Goal: Information Seeking & Learning: Understand process/instructions

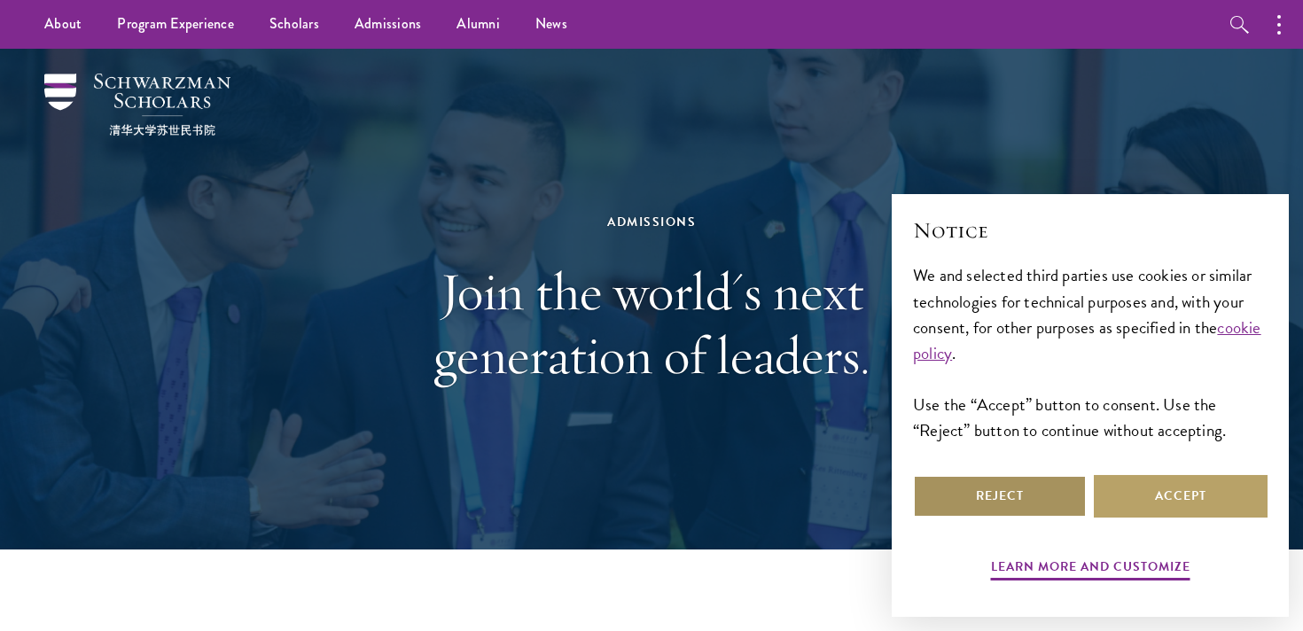
click at [1022, 495] on button "Reject" at bounding box center [1000, 496] width 174 height 43
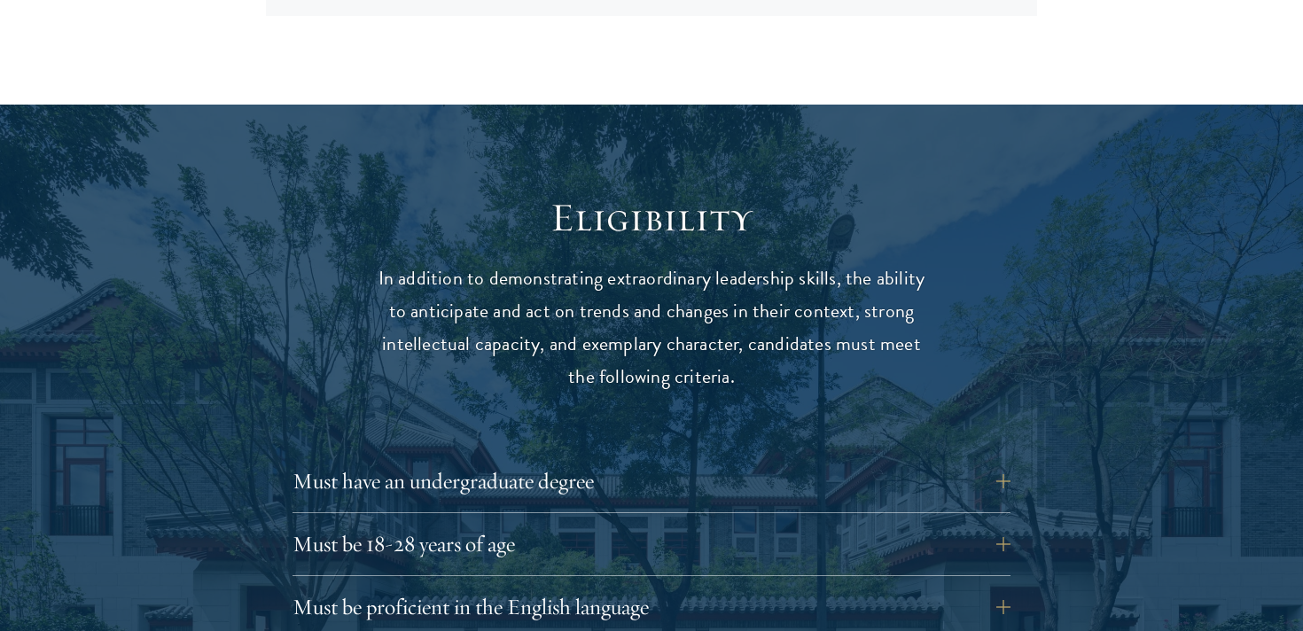
scroll to position [2274, 0]
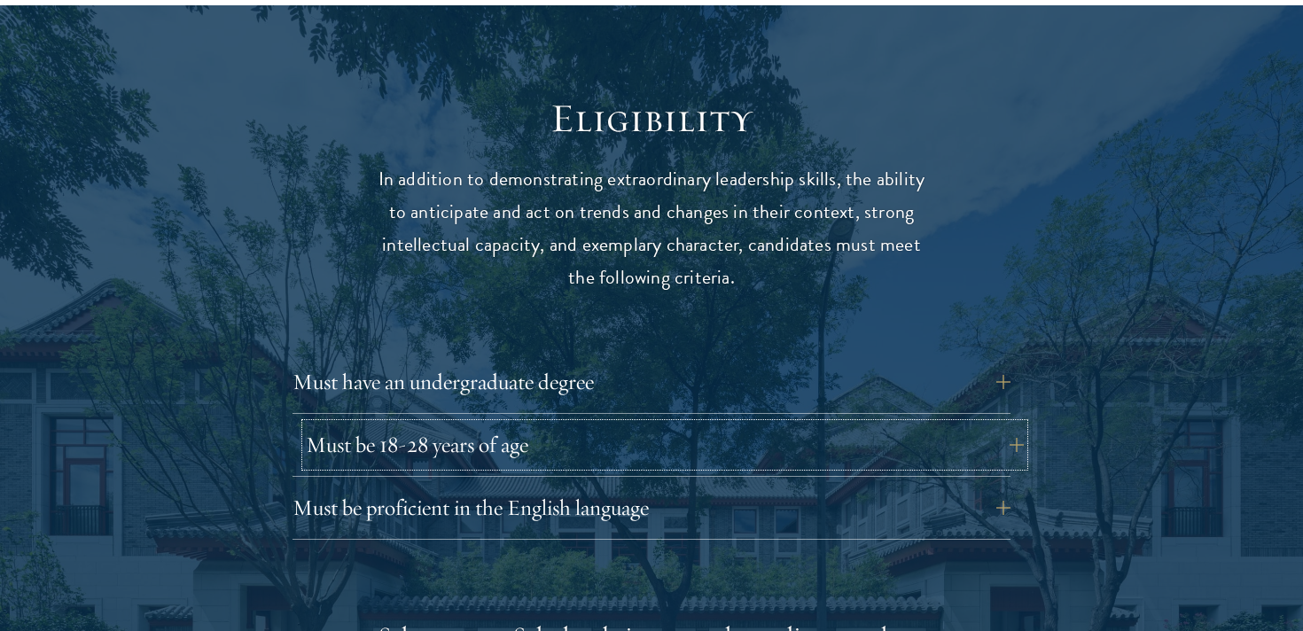
click at [692, 424] on button "Must be 18-28 years of age" at bounding box center [665, 445] width 718 height 43
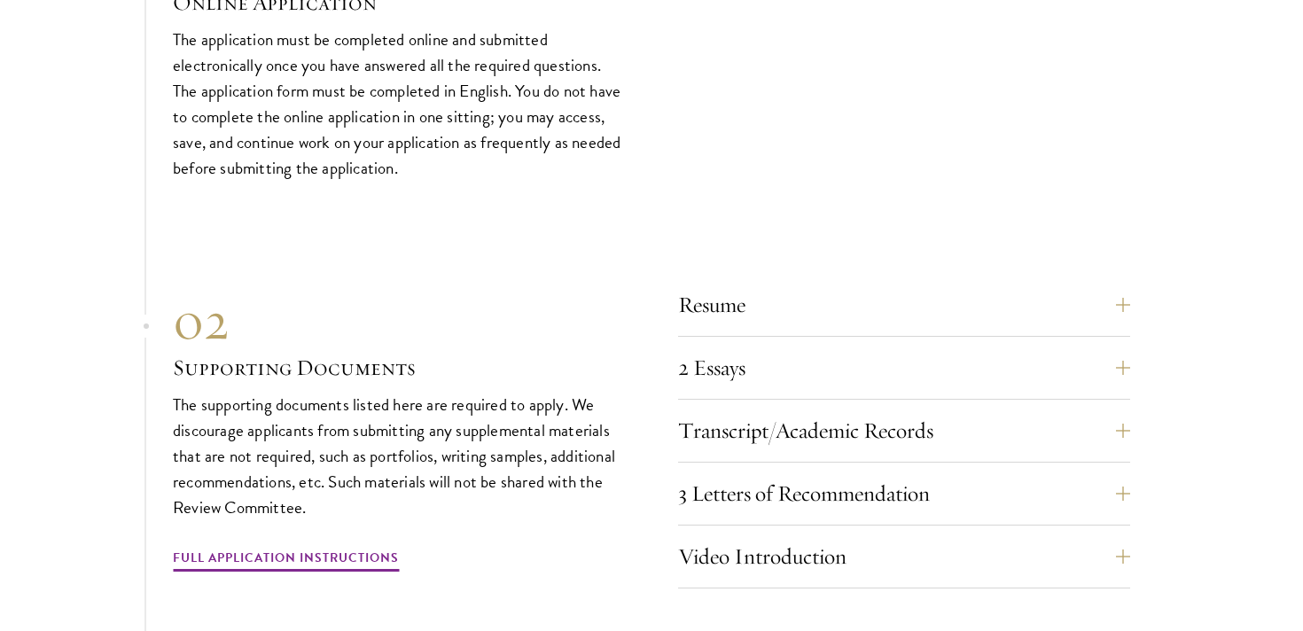
scroll to position [5553, 0]
click at [817, 282] on button "Resume" at bounding box center [917, 303] width 452 height 43
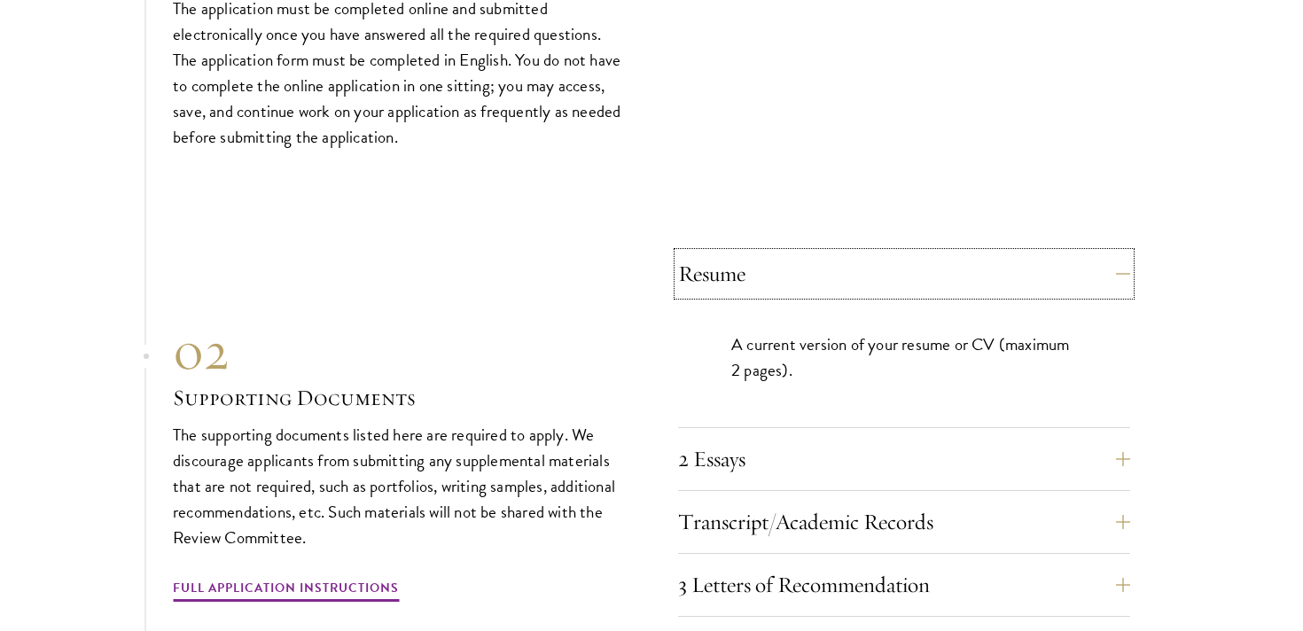
scroll to position [5436, 0]
click at [762, 436] on button "2 Essays" at bounding box center [917, 457] width 452 height 43
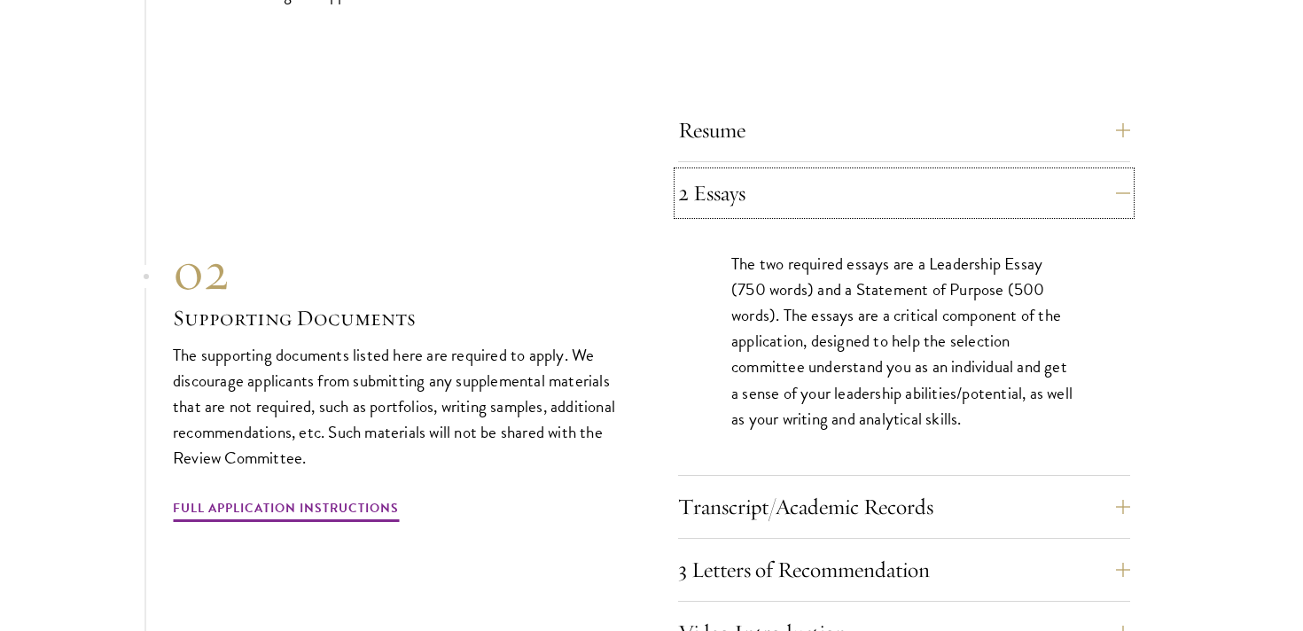
scroll to position [5620, 0]
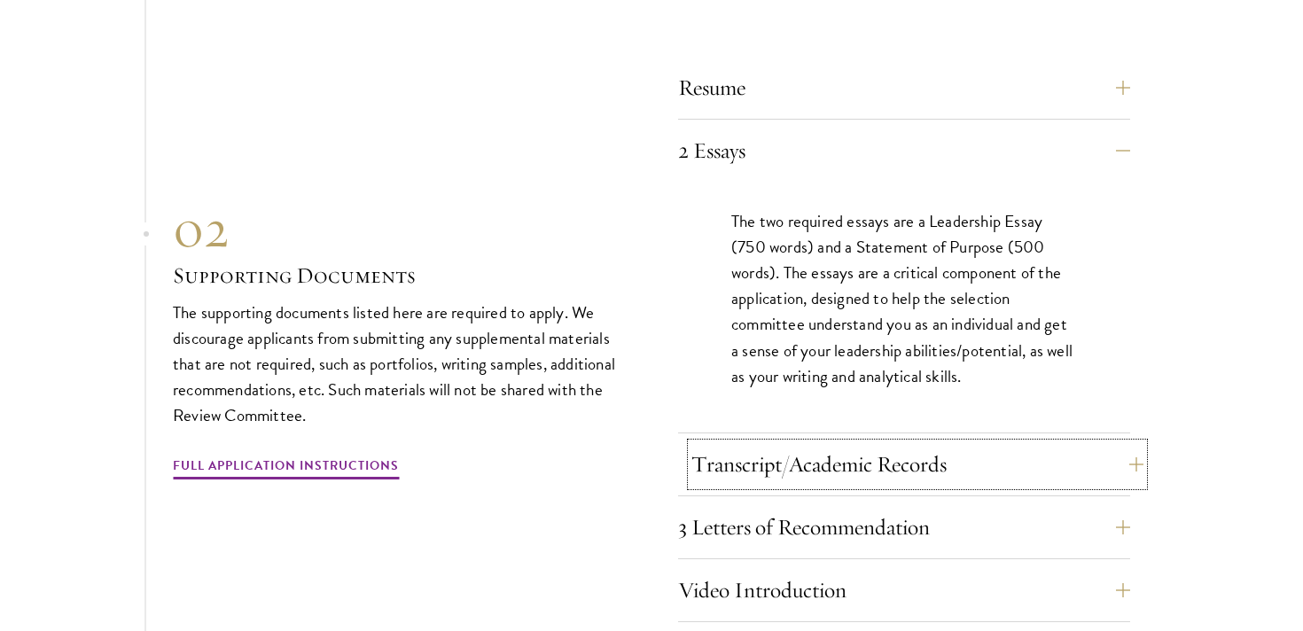
click at [822, 443] on button "Transcript/Academic Records" at bounding box center [917, 464] width 452 height 43
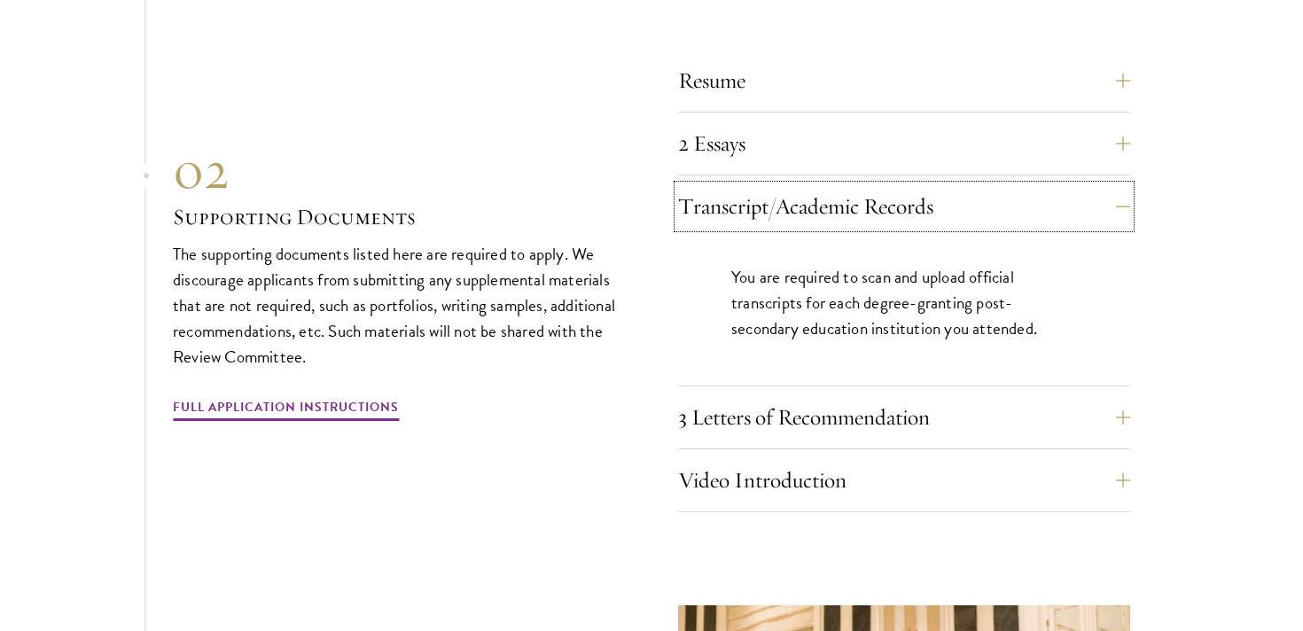
scroll to position [5632, 0]
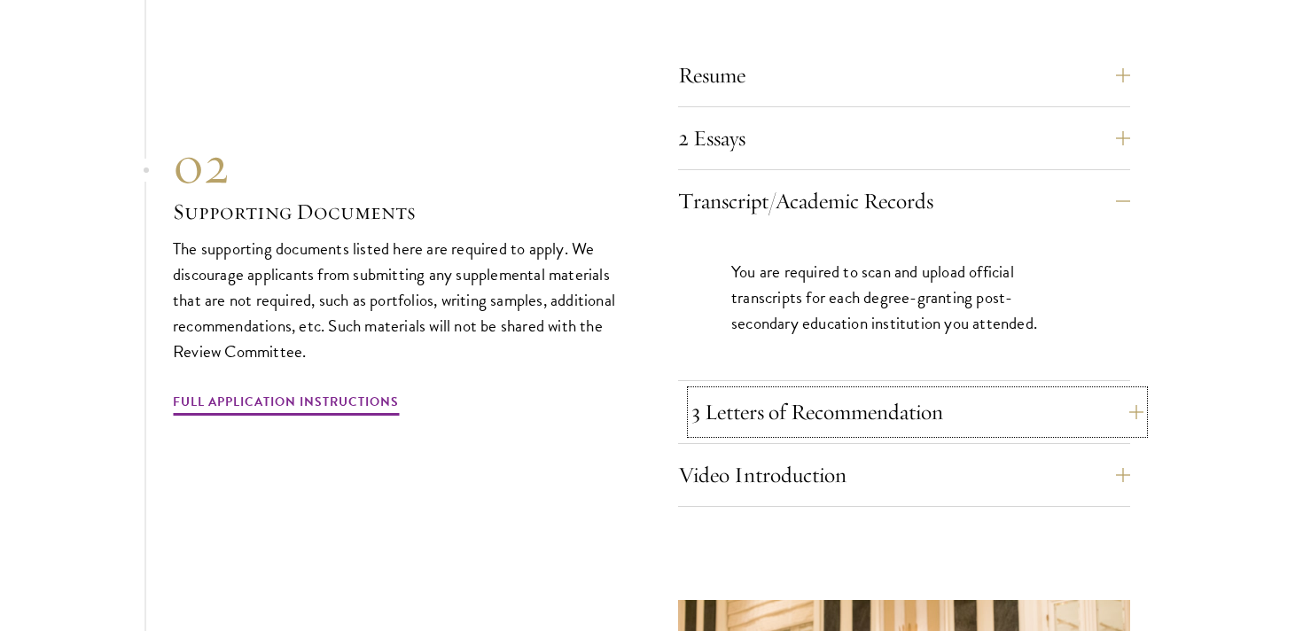
click at [834, 391] on button "3 Letters of Recommendation" at bounding box center [917, 412] width 452 height 43
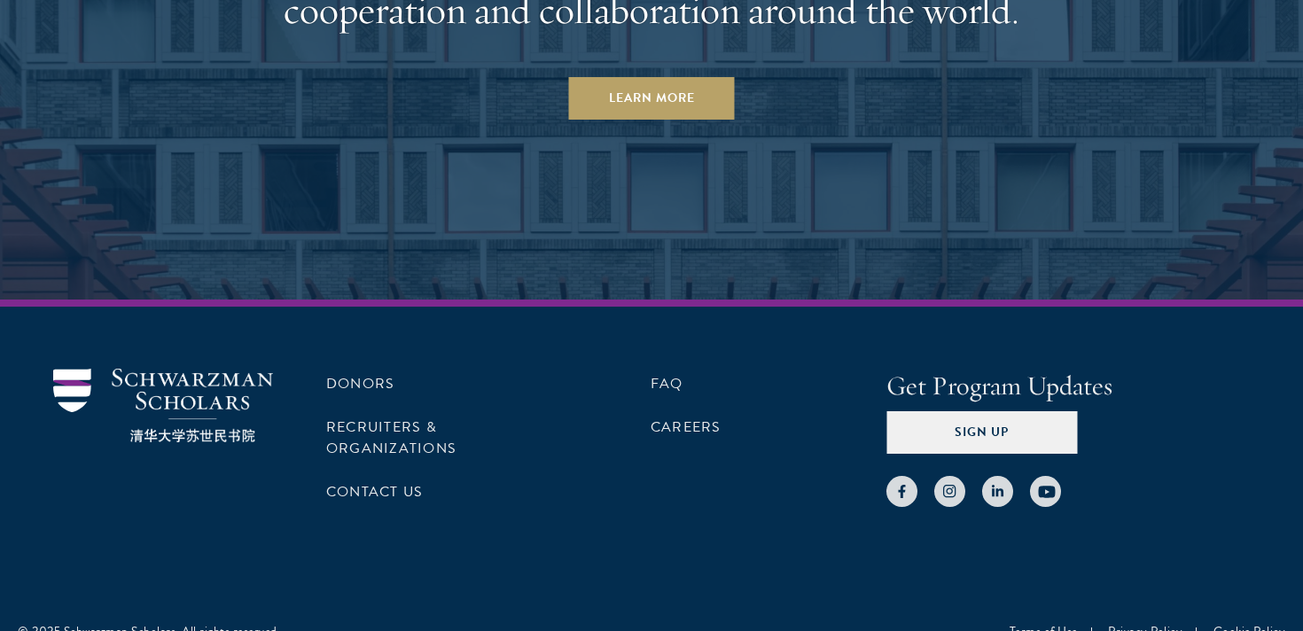
scroll to position [9001, 0]
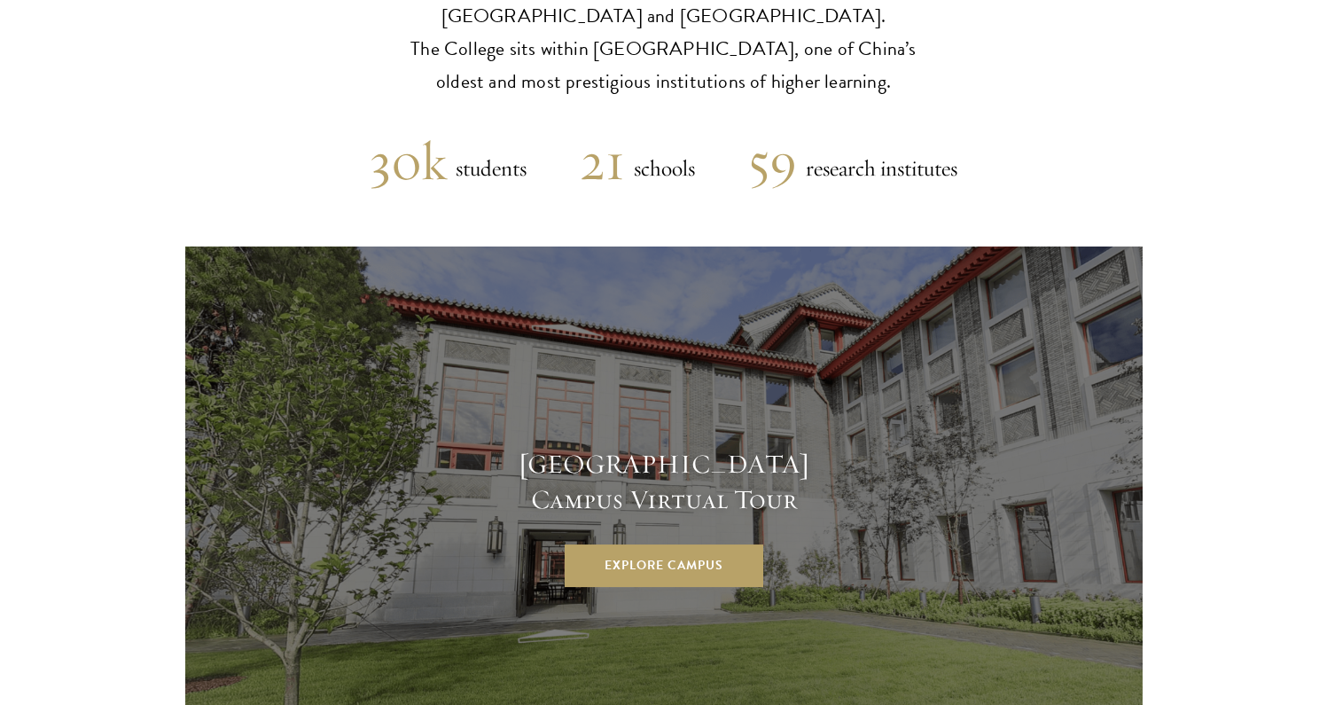
scroll to position [4556, 0]
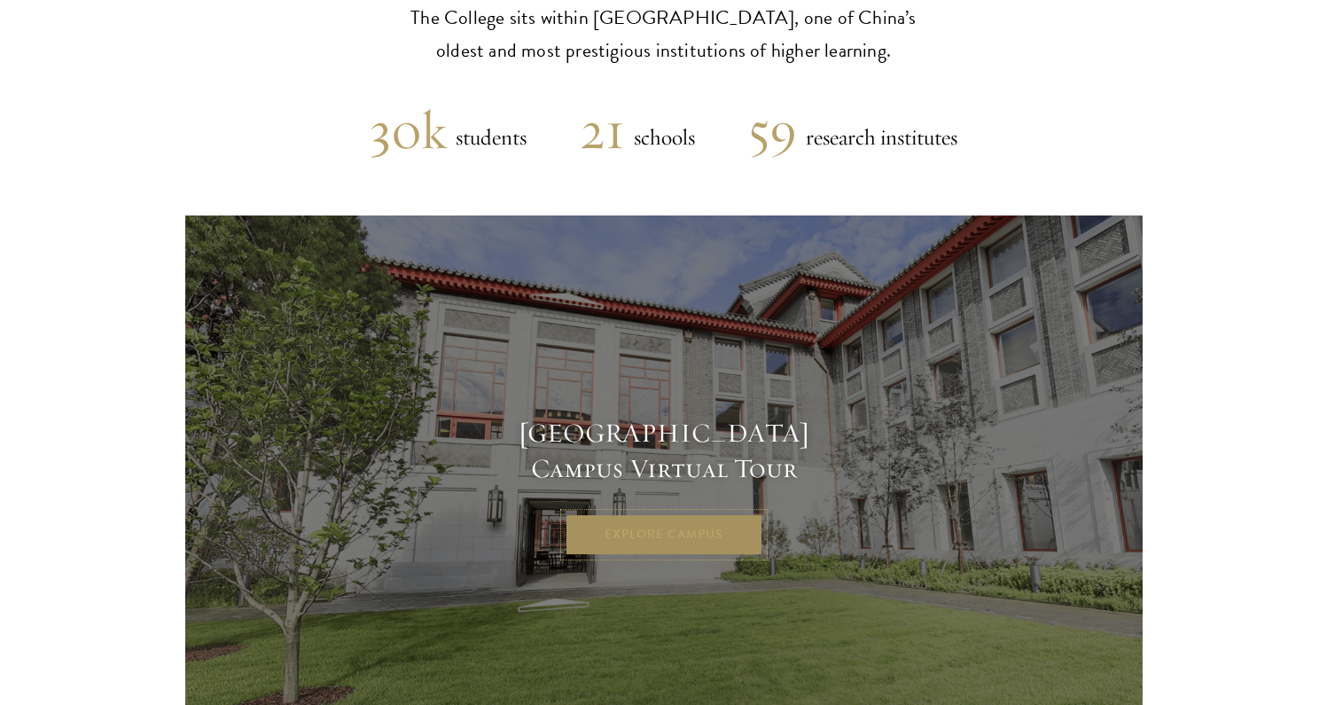
click at [684, 513] on link "Explore Campus" at bounding box center [664, 534] width 199 height 43
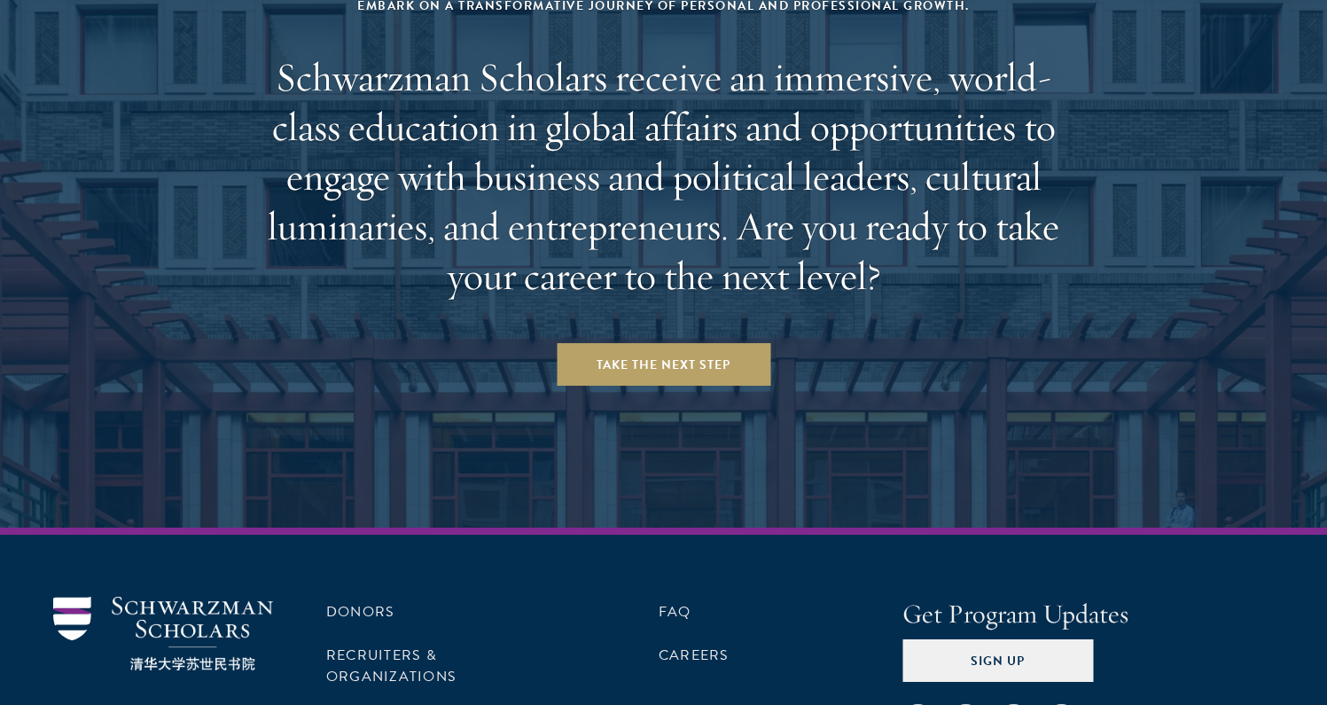
scroll to position [7416, 0]
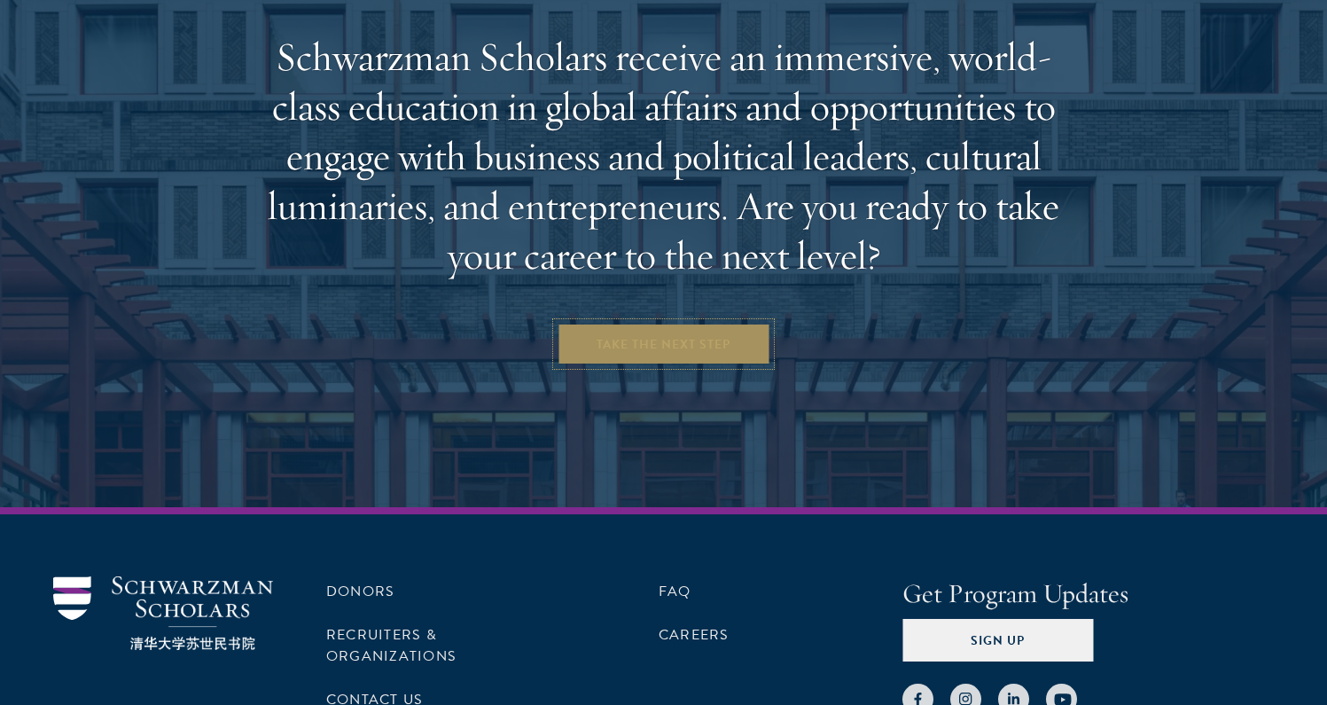
click at [664, 323] on link "Take the Next Step" at bounding box center [664, 344] width 214 height 43
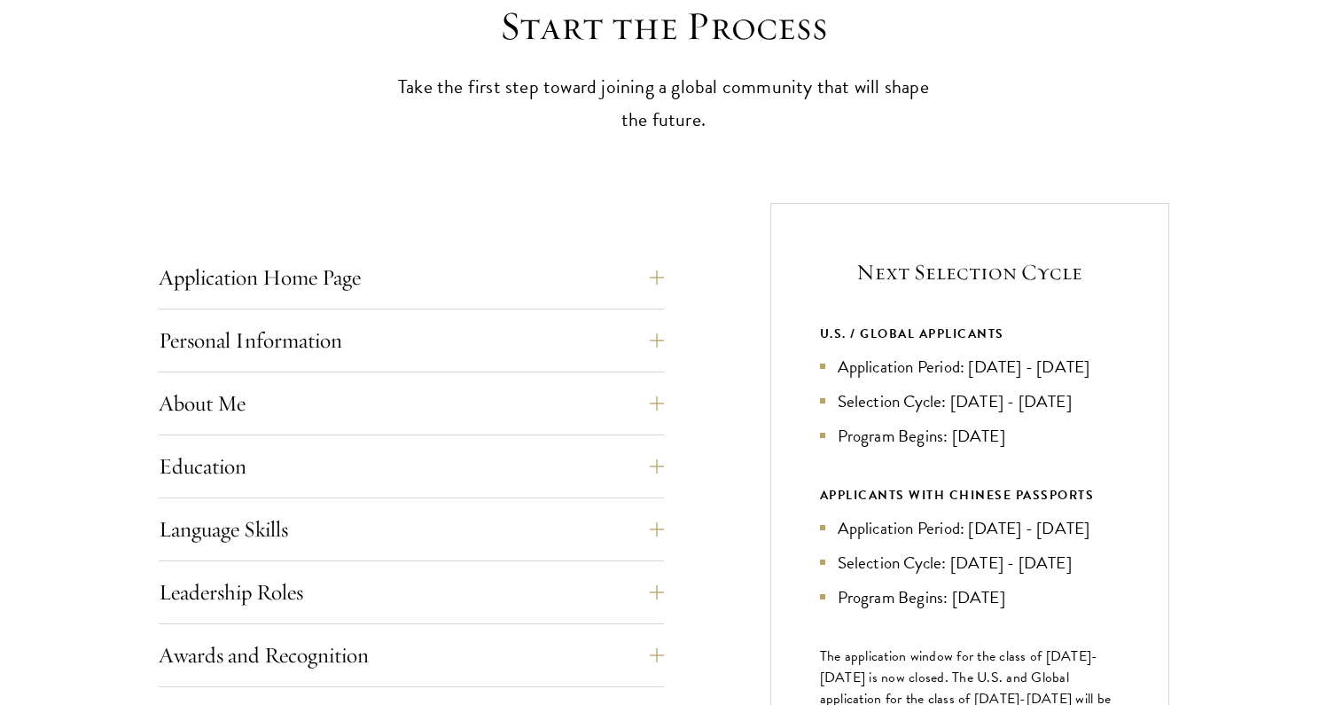
scroll to position [563, 0]
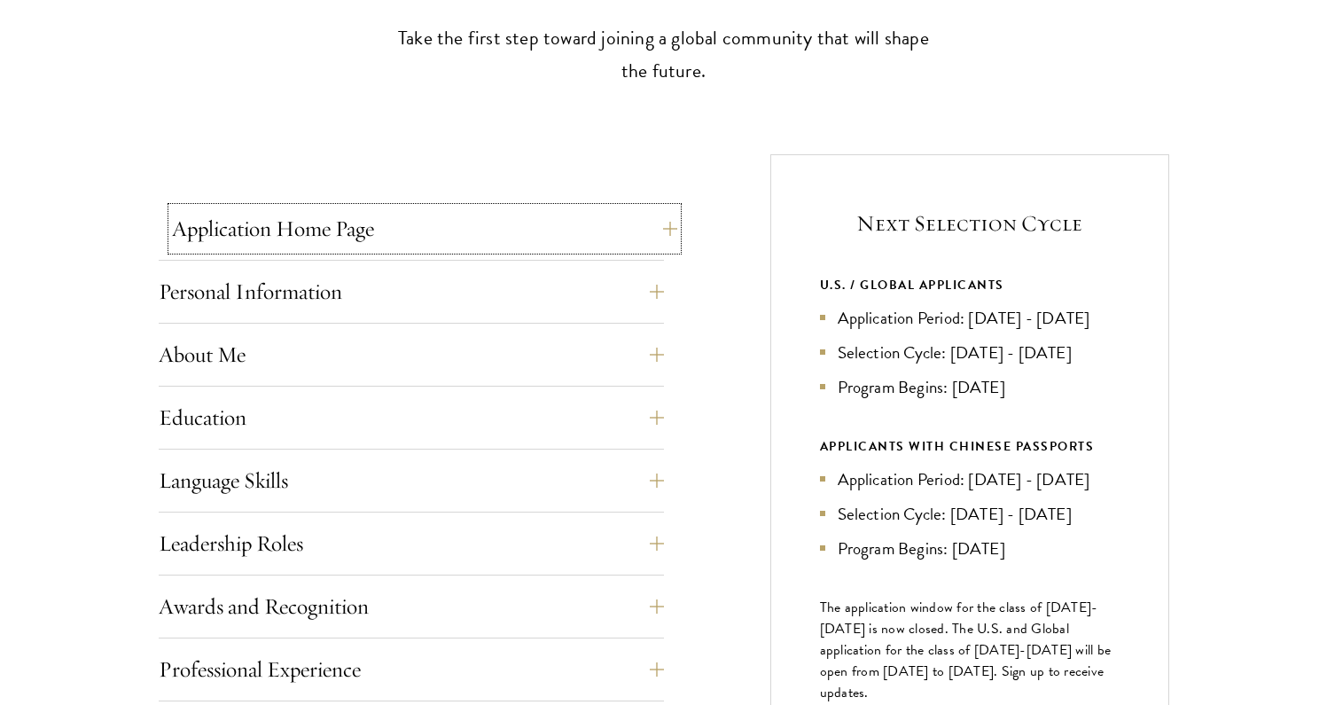
click at [476, 228] on button "Application Home Page" at bounding box center [424, 228] width 505 height 43
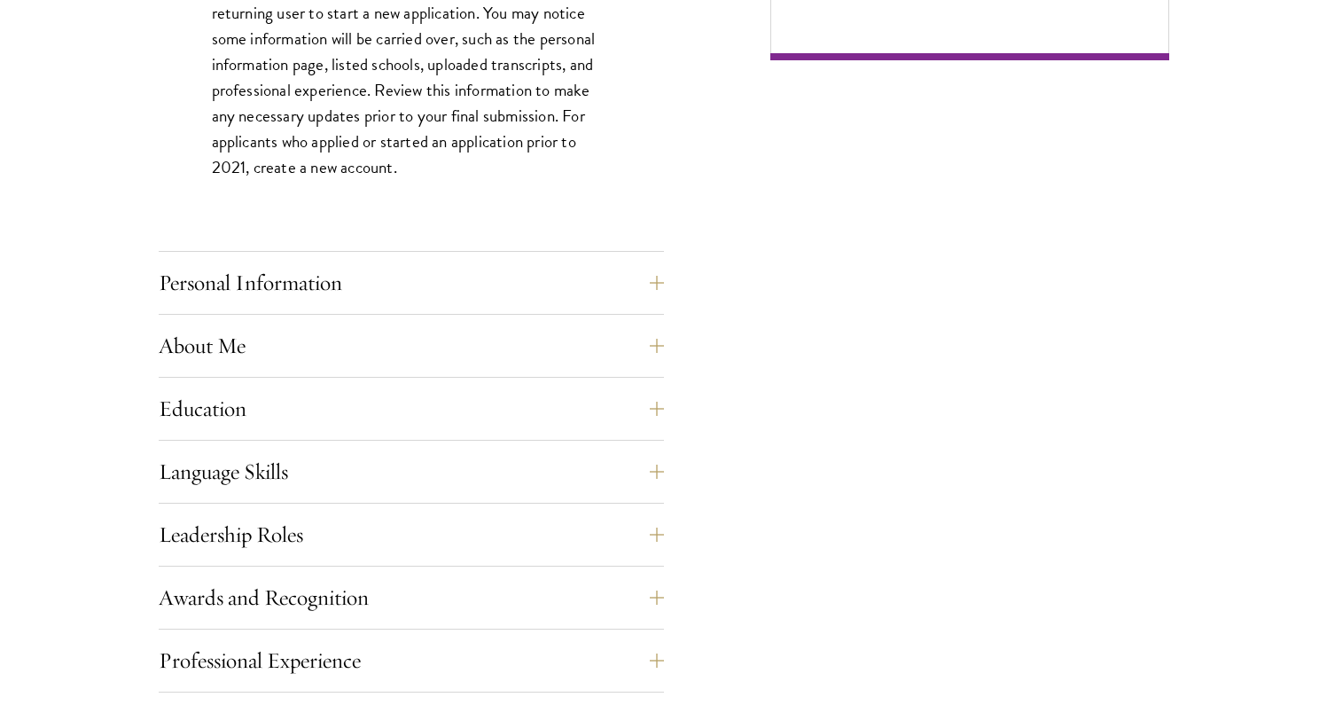
scroll to position [1367, 0]
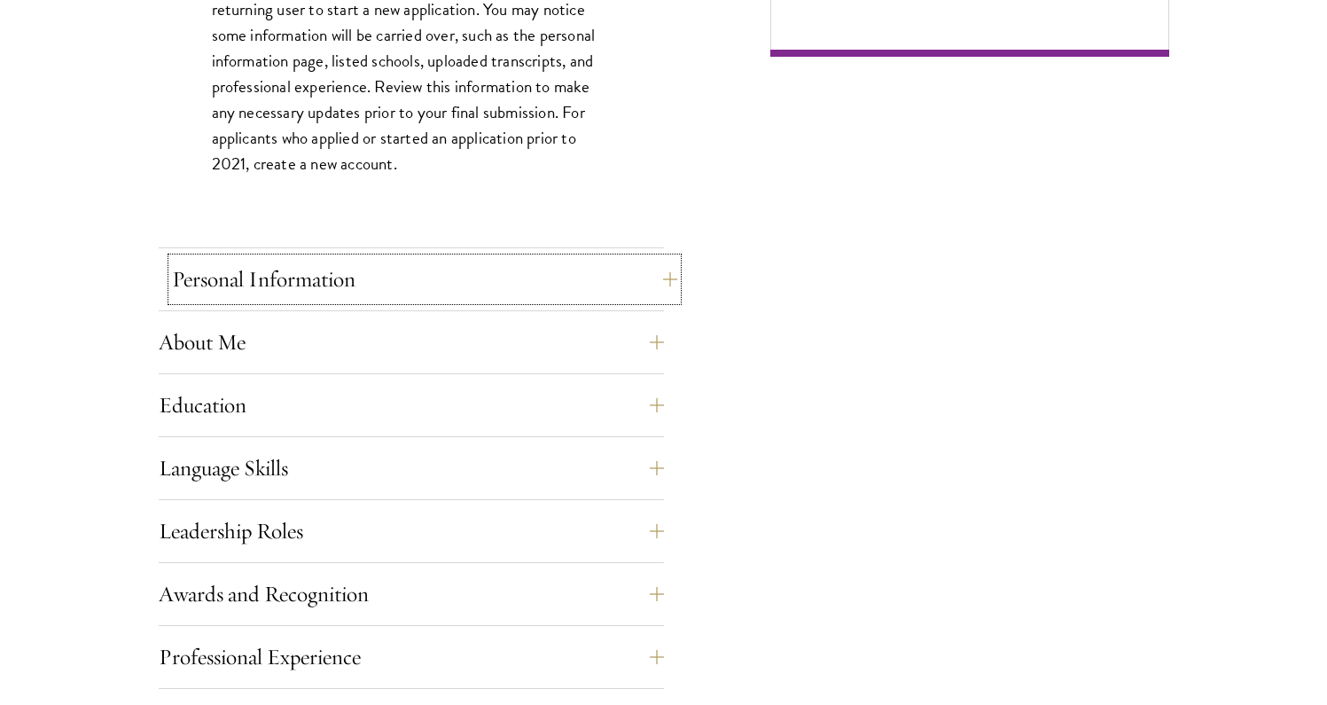
click at [385, 277] on button "Personal Information" at bounding box center [424, 279] width 505 height 43
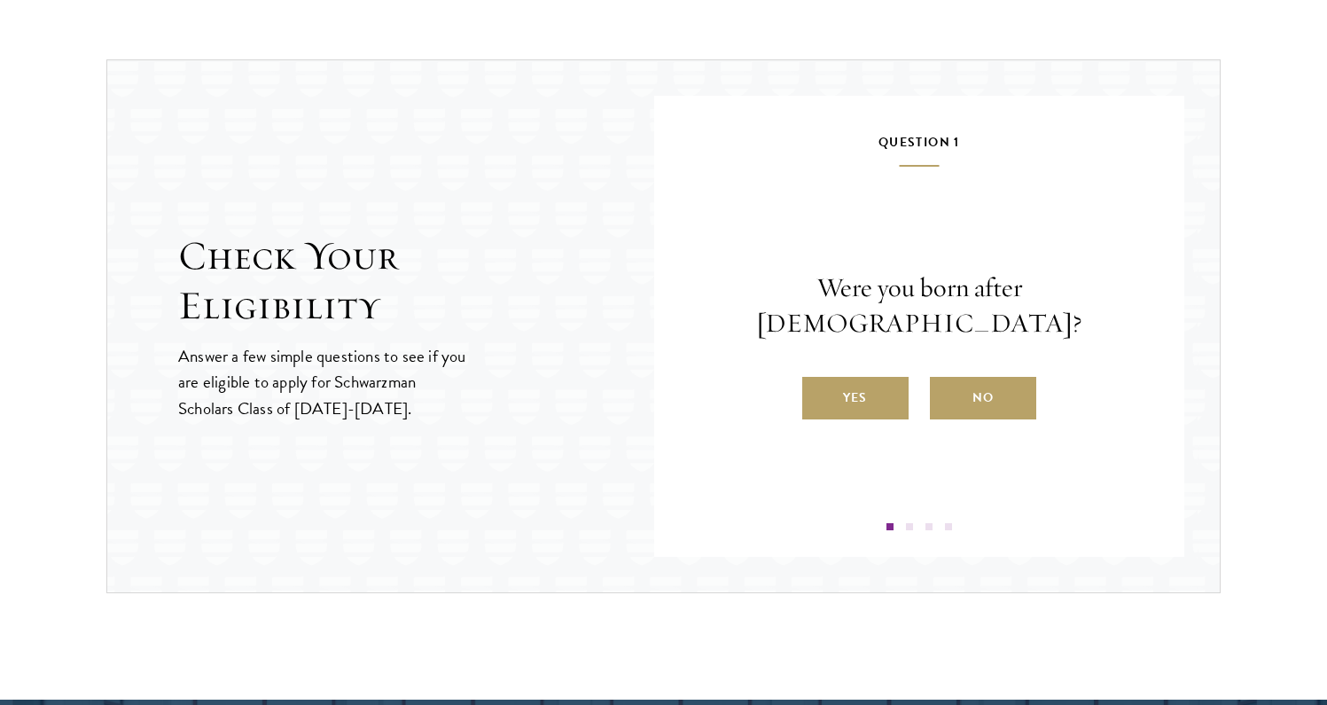
scroll to position [2247, 0]
